Goal: Find contact information: Find contact information

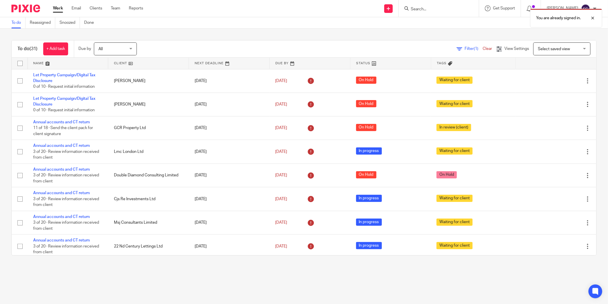
click at [419, 9] on div "You are already signed in." at bounding box center [453, 17] width 298 height 22
click at [422, 7] on div "You are already signed in." at bounding box center [453, 17] width 298 height 22
click at [424, 9] on div "You are already signed in." at bounding box center [453, 17] width 298 height 22
click at [428, 7] on input "Search" at bounding box center [436, 9] width 52 height 5
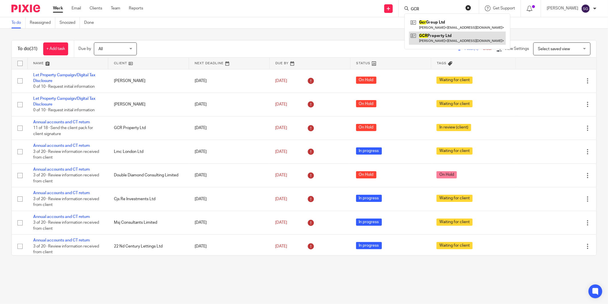
type input "GCR"
click at [450, 34] on link at bounding box center [457, 38] width 97 height 13
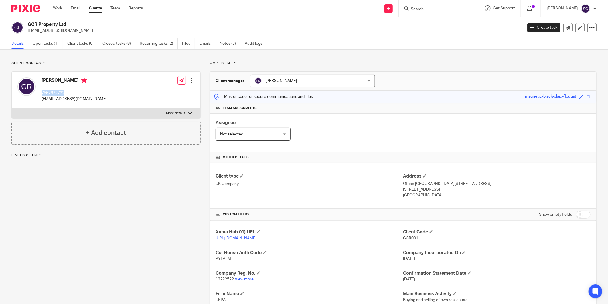
drag, startPoint x: 42, startPoint y: 93, endPoint x: 64, endPoint y: 93, distance: 22.1
click at [64, 93] on p "7557872732" at bounding box center [74, 93] width 65 height 6
copy p "7557872732"
click at [176, 221] on div "Client contacts [PERSON_NAME] 7557872732 [EMAIL_ADDRESS][DOMAIN_NAME] Edit cont…" at bounding box center [102, 217] width 198 height 312
drag, startPoint x: 152, startPoint y: 219, endPoint x: 145, endPoint y: 218, distance: 6.6
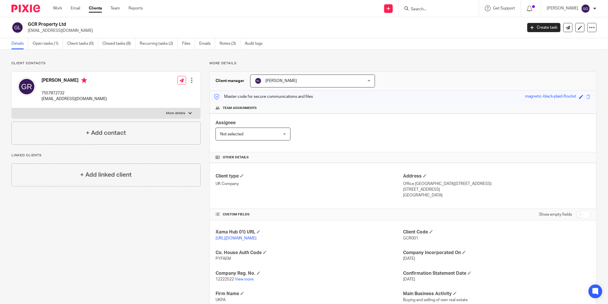
click at [152, 219] on div "Client contacts [PERSON_NAME] 7557872732 [EMAIL_ADDRESS][DOMAIN_NAME] Edit cont…" at bounding box center [102, 217] width 198 height 312
